Goal: Find contact information: Find contact information

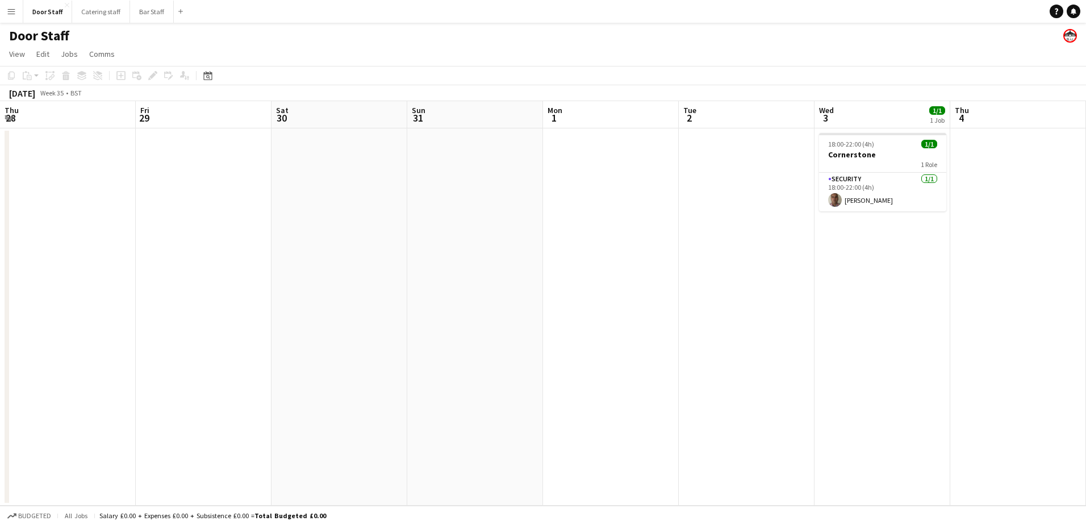
scroll to position [0, 432]
drag, startPoint x: 429, startPoint y: 410, endPoint x: 731, endPoint y: 351, distance: 306.8
click at [731, 351] on app-calendar-viewport "Tue 26 Wed 27 Thu 28 Fri 29 Sat 30 Sun 31 Mon 1 Tue 2 Wed 3 1/1 1 Job Thu 4 Fri…" at bounding box center [543, 303] width 1086 height 404
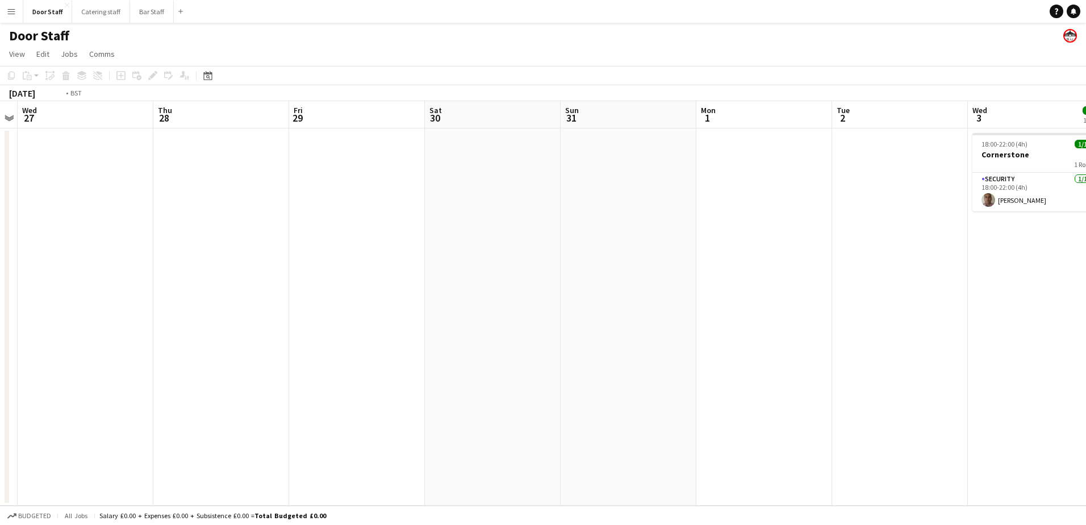
drag, startPoint x: 397, startPoint y: 344, endPoint x: 863, endPoint y: 236, distance: 479.4
click at [861, 237] on app-calendar-viewport "Mon 25 Tue 26 Wed 27 Thu 28 Fri 29 Sat 30 Sun 31 Mon 1 Tue 2 Wed 3 1/1 1 Job Th…" at bounding box center [543, 303] width 1086 height 404
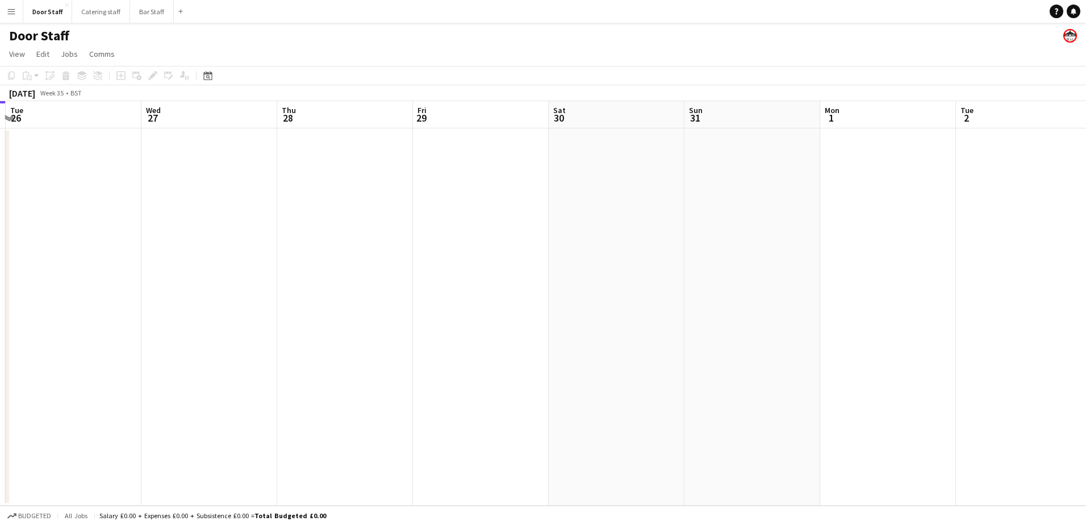
scroll to position [0, 400]
drag, startPoint x: 433, startPoint y: 326, endPoint x: 104, endPoint y: 311, distance: 329.2
click at [104, 311] on app-calendar-viewport "Sat 23 Sun 24 1/1 1 Job Mon 25 Tue 26 Wed 27 Thu 28 Fri 29 Sat 30 Sun 31 Mon 1 …" at bounding box center [543, 303] width 1086 height 404
click at [145, 9] on button "Bar Staff Close" at bounding box center [152, 12] width 44 height 22
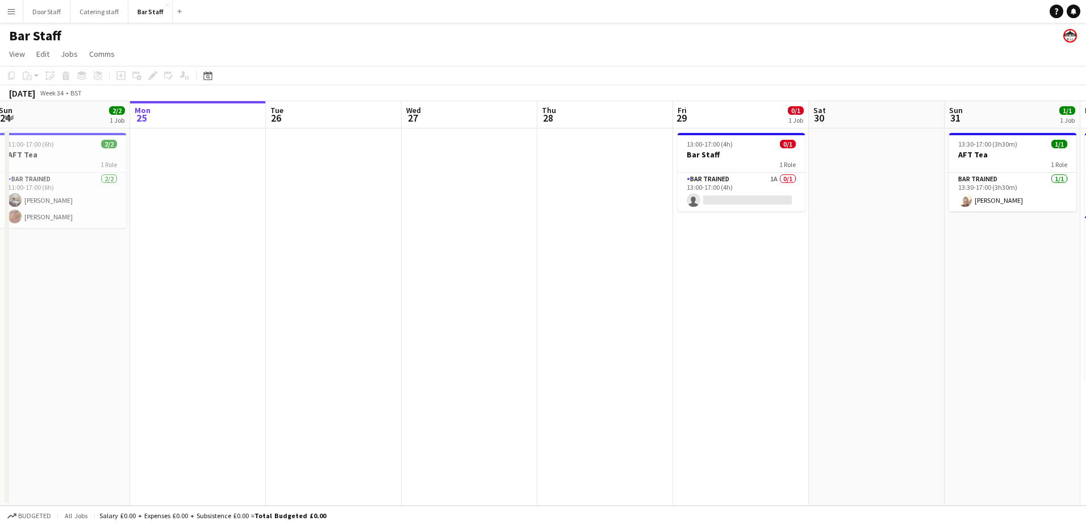
scroll to position [0, 279]
drag, startPoint x: 587, startPoint y: 324, endPoint x: 581, endPoint y: 323, distance: 6.3
click at [581, 323] on app-calendar-viewport "Fri 22 Sat 23 Sun 24 2/2 1 Job Mon 25 Tue 26 Wed 27 Thu 28 Fri 29 0/1 1 Job Sat…" at bounding box center [543, 303] width 1086 height 404
click at [723, 190] on app-card-role "Bar trained 1A 0/1 13:00-17:00 (4h) single-neutral-actions" at bounding box center [740, 192] width 127 height 39
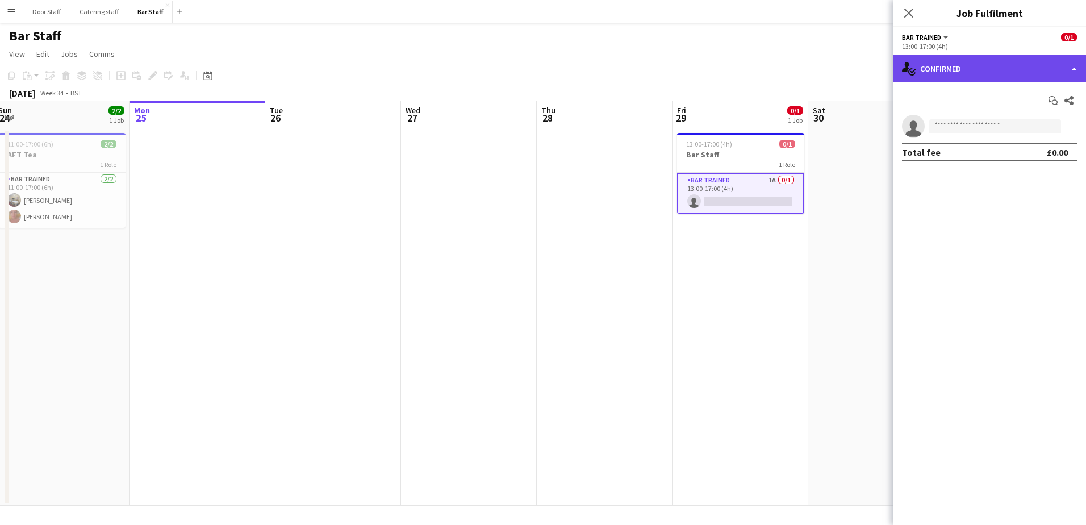
click at [1025, 73] on div "single-neutral-actions-check-2 Confirmed" at bounding box center [989, 68] width 193 height 27
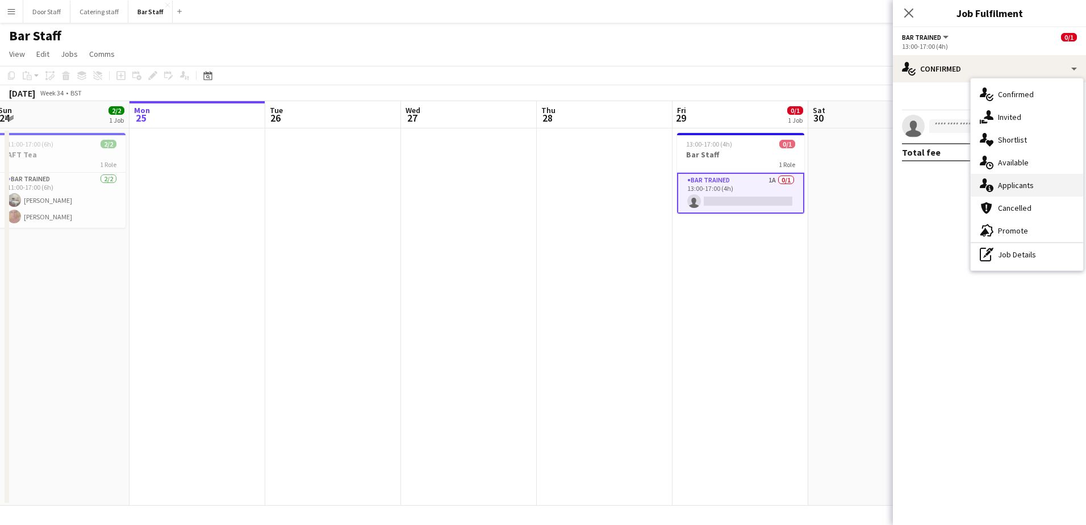
click at [1001, 187] on div "single-neutral-actions-information Applicants" at bounding box center [1027, 185] width 112 height 23
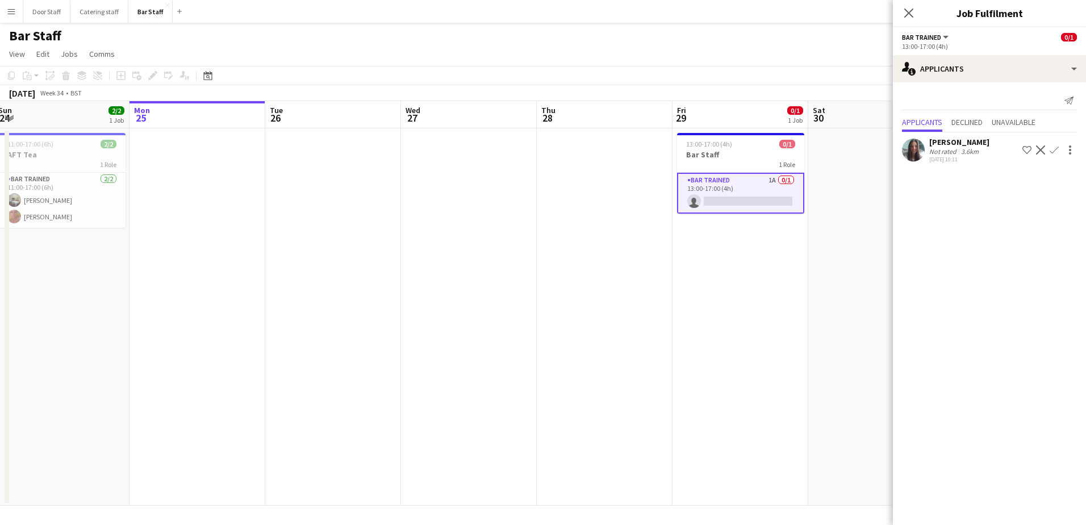
click at [462, 297] on app-date-cell at bounding box center [469, 316] width 136 height 377
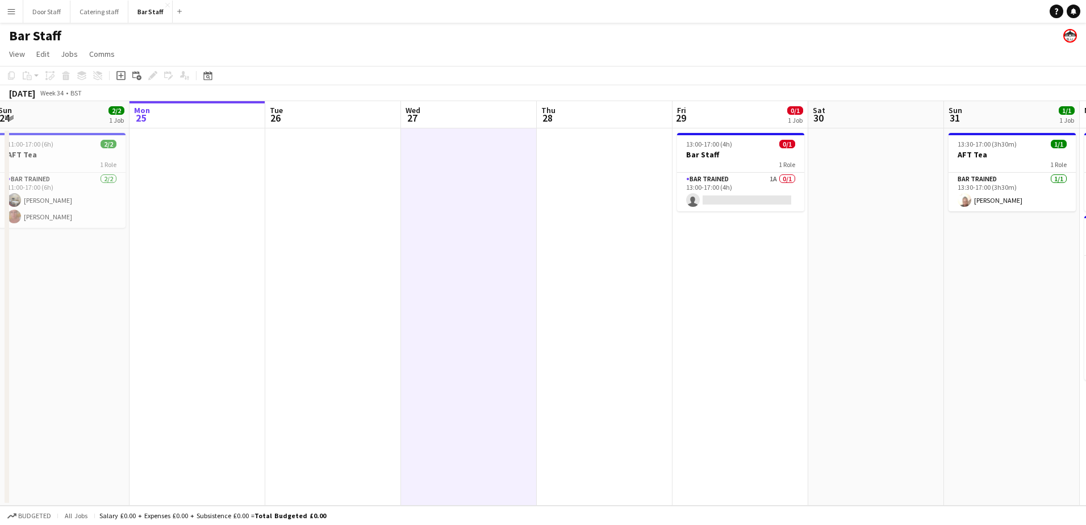
click at [319, 282] on app-date-cell at bounding box center [333, 316] width 136 height 377
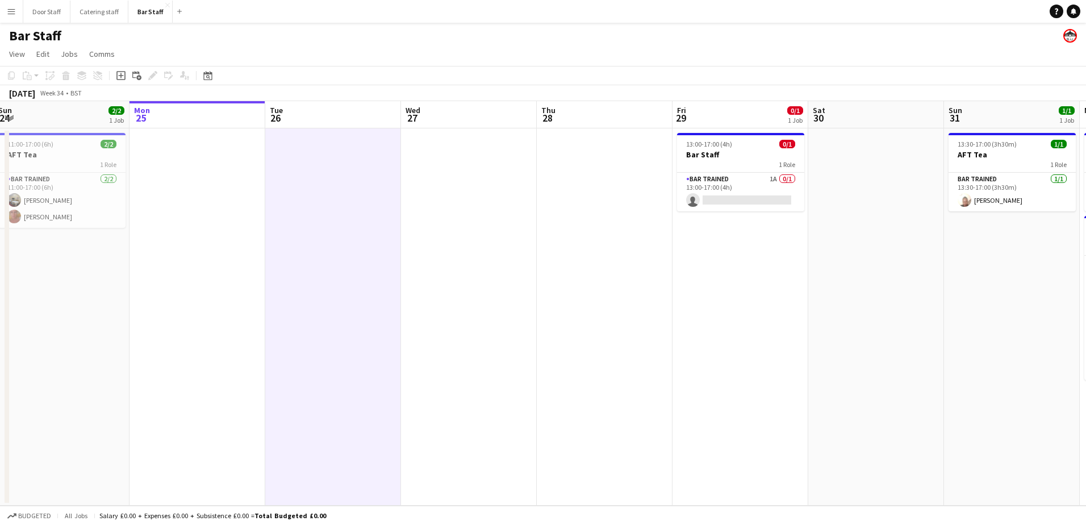
click at [211, 295] on app-date-cell at bounding box center [198, 316] width 136 height 377
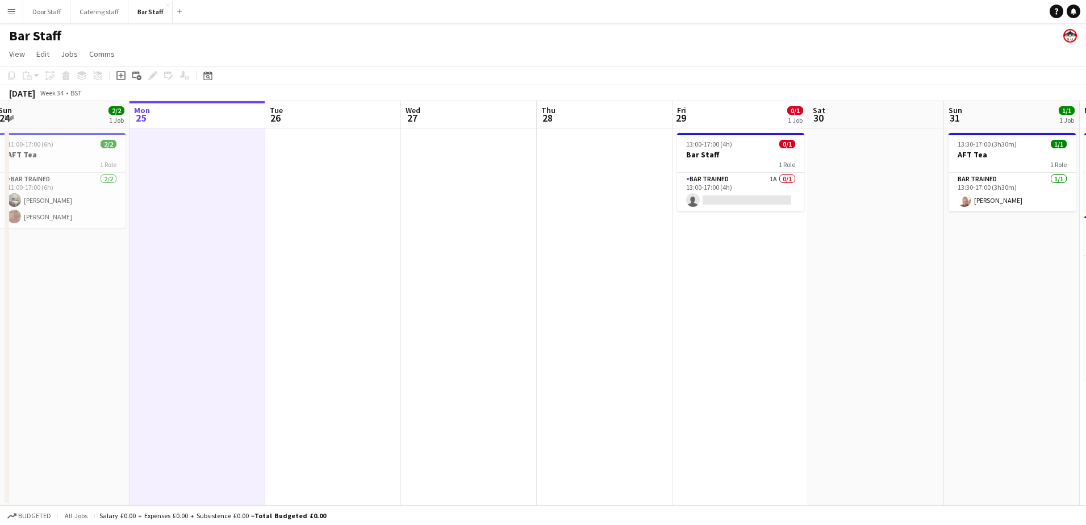
click at [5, 13] on button "Menu" at bounding box center [11, 11] width 23 height 23
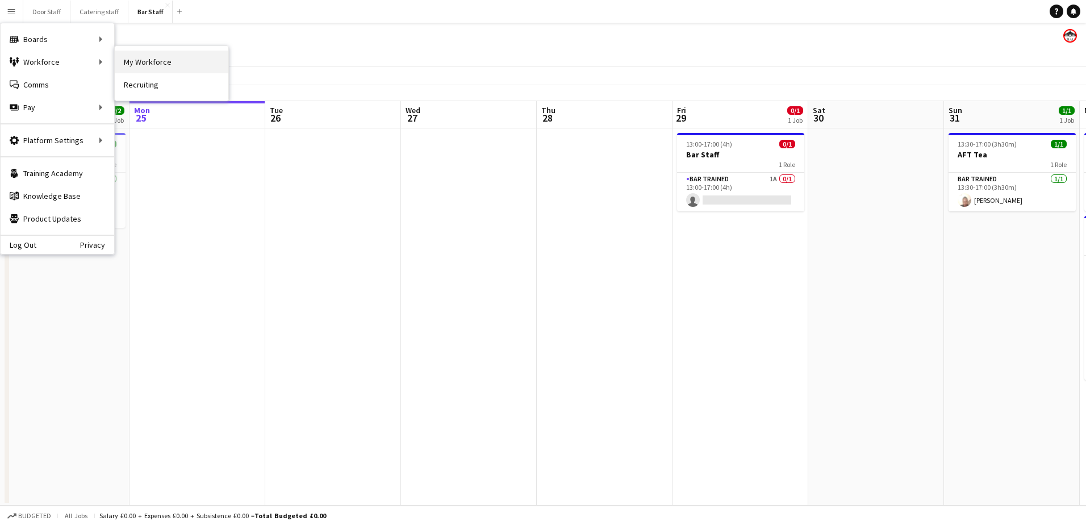
click at [190, 63] on link "My Workforce" at bounding box center [172, 62] width 114 height 23
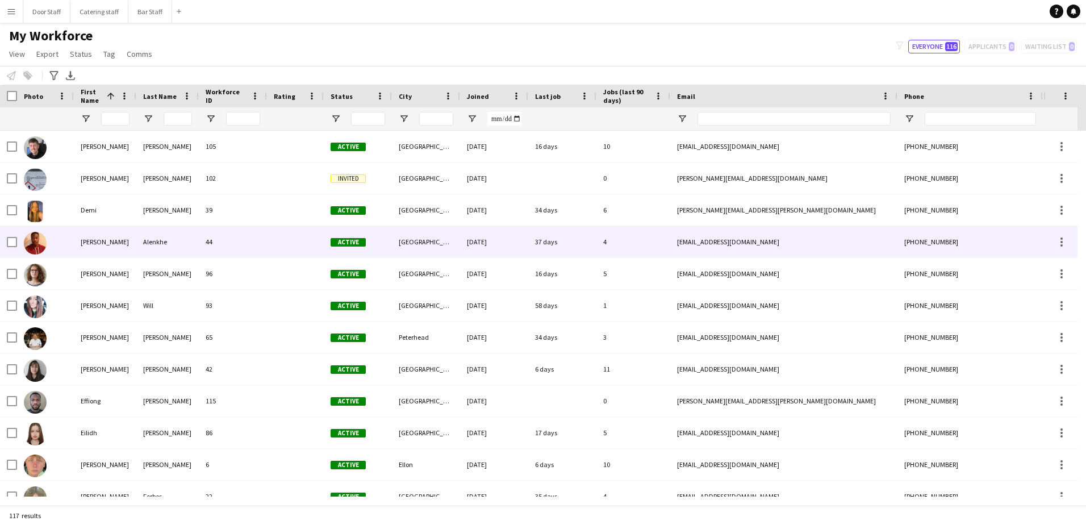
scroll to position [1136, 0]
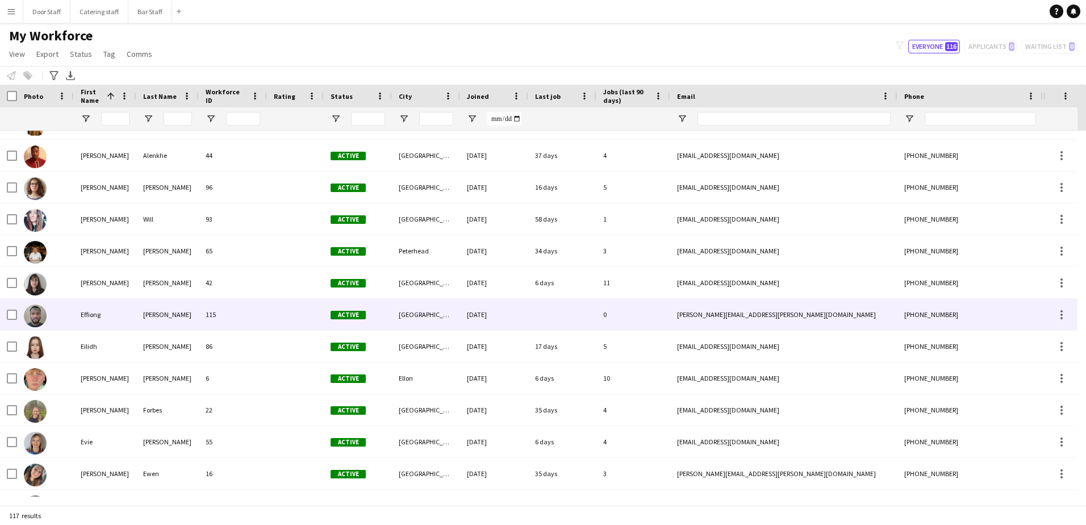
click at [690, 315] on div "[PERSON_NAME][EMAIL_ADDRESS][PERSON_NAME][DOMAIN_NAME]" at bounding box center [783, 314] width 227 height 31
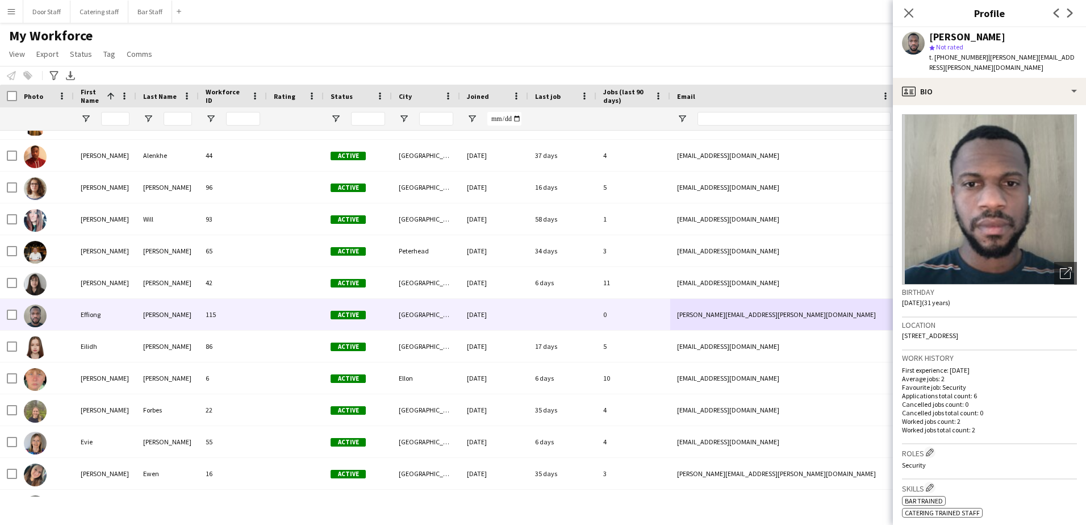
click at [1017, 57] on span "| [PERSON_NAME][EMAIL_ADDRESS][PERSON_NAME][DOMAIN_NAME]" at bounding box center [1001, 62] width 145 height 19
drag, startPoint x: 1017, startPoint y: 57, endPoint x: 1000, endPoint y: 61, distance: 18.2
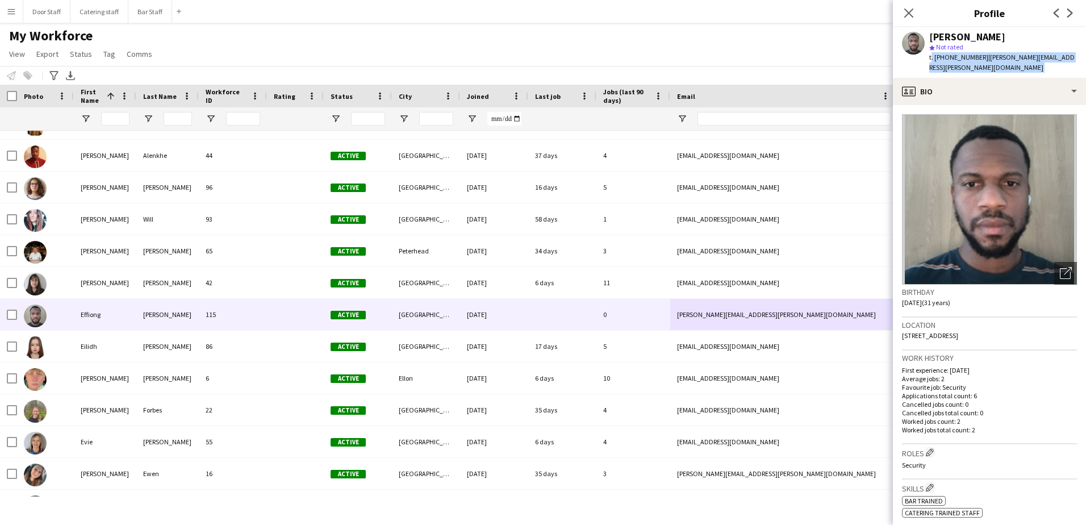
click at [1000, 61] on span "| [PERSON_NAME][EMAIL_ADDRESS][PERSON_NAME][DOMAIN_NAME]" at bounding box center [1001, 62] width 145 height 19
drag, startPoint x: 987, startPoint y: 55, endPoint x: 1071, endPoint y: 55, distance: 84.6
click at [1071, 55] on div "[PERSON_NAME] Not rated t. [PHONE_NUMBER] | [PERSON_NAME][EMAIL_ADDRESS][PERSON…" at bounding box center [989, 52] width 193 height 51
copy span "[PERSON_NAME][EMAIL_ADDRESS][PERSON_NAME][DOMAIN_NAME]"
